Goal: Find specific fact: Find specific fact

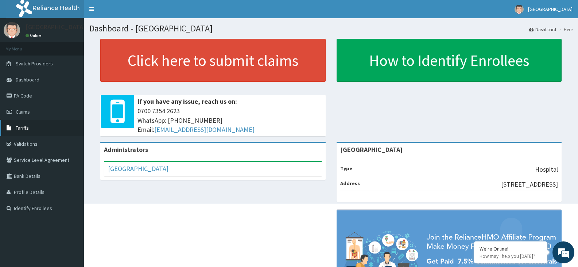
click at [32, 125] on link "Tariffs" at bounding box center [42, 128] width 84 height 16
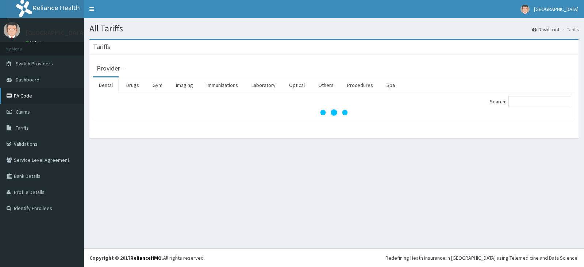
click at [38, 97] on link "PA Code" at bounding box center [42, 96] width 84 height 16
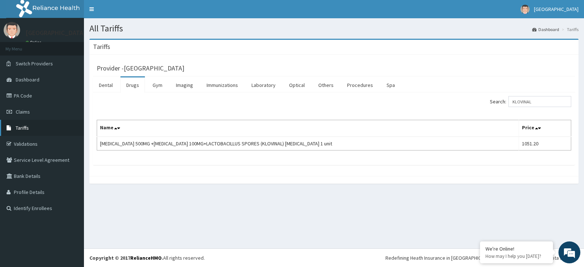
click at [30, 128] on link "Tariffs" at bounding box center [42, 128] width 84 height 16
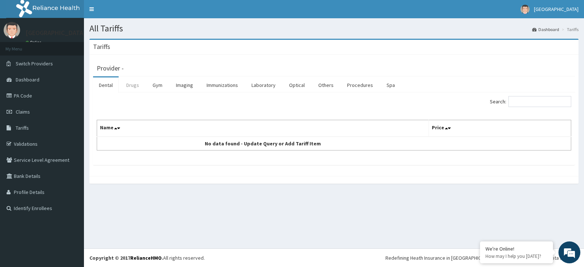
click at [130, 88] on link "Drugs" at bounding box center [132, 84] width 24 height 15
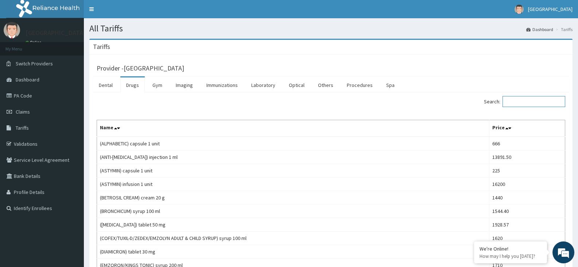
click at [521, 101] on input "Search:" at bounding box center [534, 101] width 63 height 11
paste input "[MEDICAL_DATA] ([MEDICAL_DATA]"
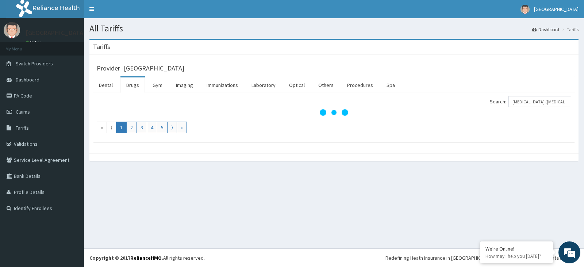
click at [514, 101] on label "Search: [MEDICAL_DATA] ([MEDICAL_DATA]" at bounding box center [530, 101] width 81 height 11
click at [514, 101] on input "[MEDICAL_DATA] ([MEDICAL_DATA]" at bounding box center [539, 101] width 63 height 11
click at [521, 100] on input "[MEDICAL_DATA] ([MEDICAL_DATA]" at bounding box center [539, 101] width 63 height 11
click at [520, 103] on input "[MEDICAL_DATA] ([MEDICAL_DATA]" at bounding box center [539, 101] width 63 height 11
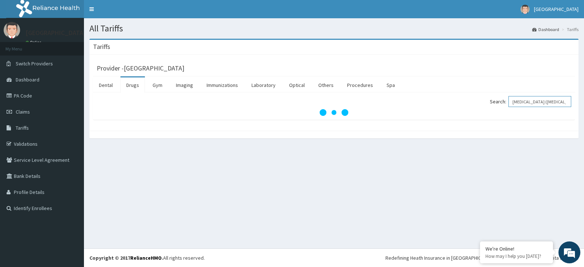
drag, startPoint x: 569, startPoint y: 100, endPoint x: 541, endPoint y: 103, distance: 27.4
click at [541, 103] on input "[MEDICAL_DATA] ([MEDICAL_DATA]" at bounding box center [539, 101] width 63 height 11
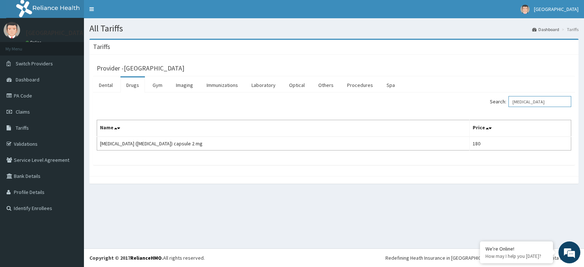
type input "[MEDICAL_DATA]"
